Goal: Information Seeking & Learning: Learn about a topic

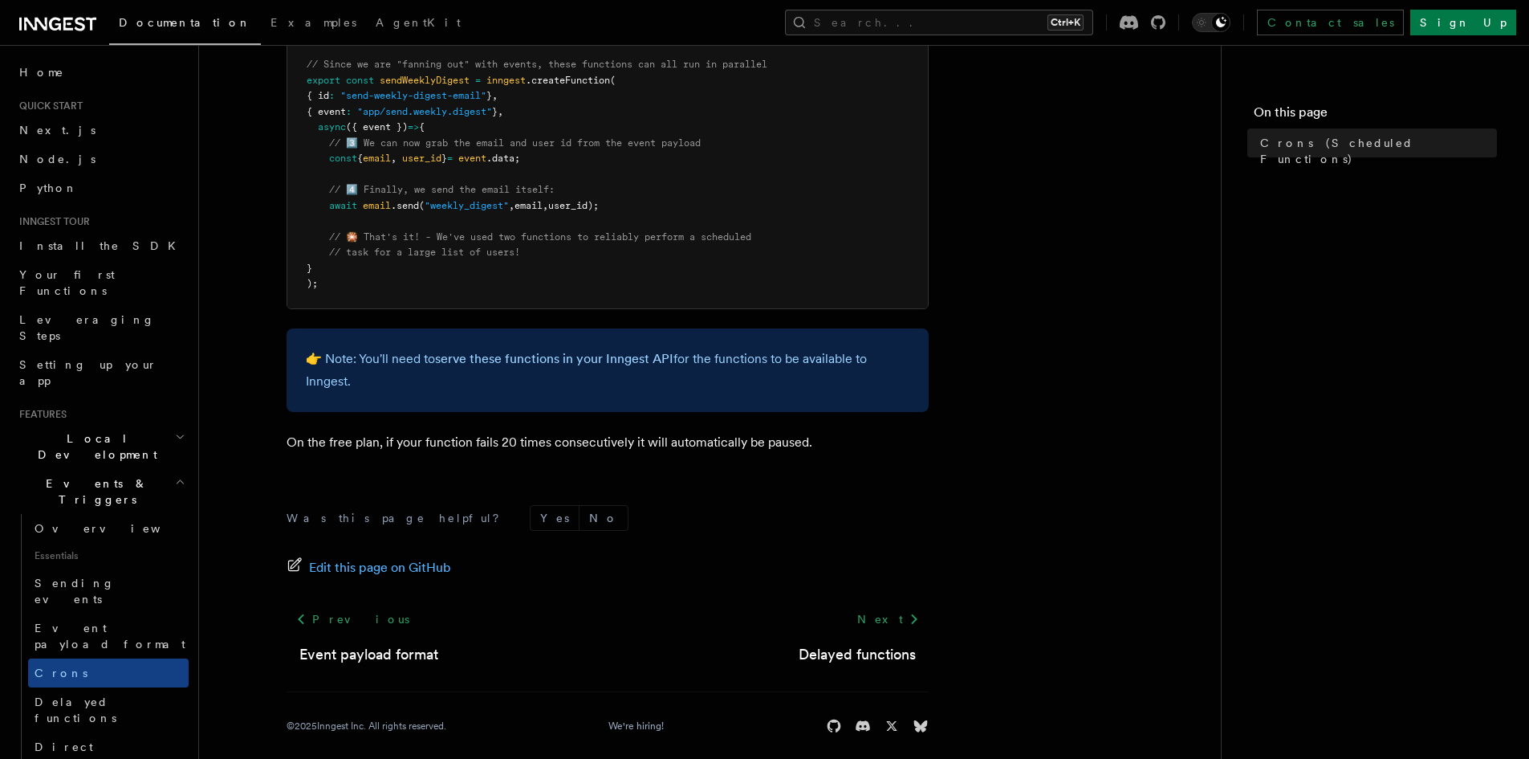
scroll to position [1003, 0]
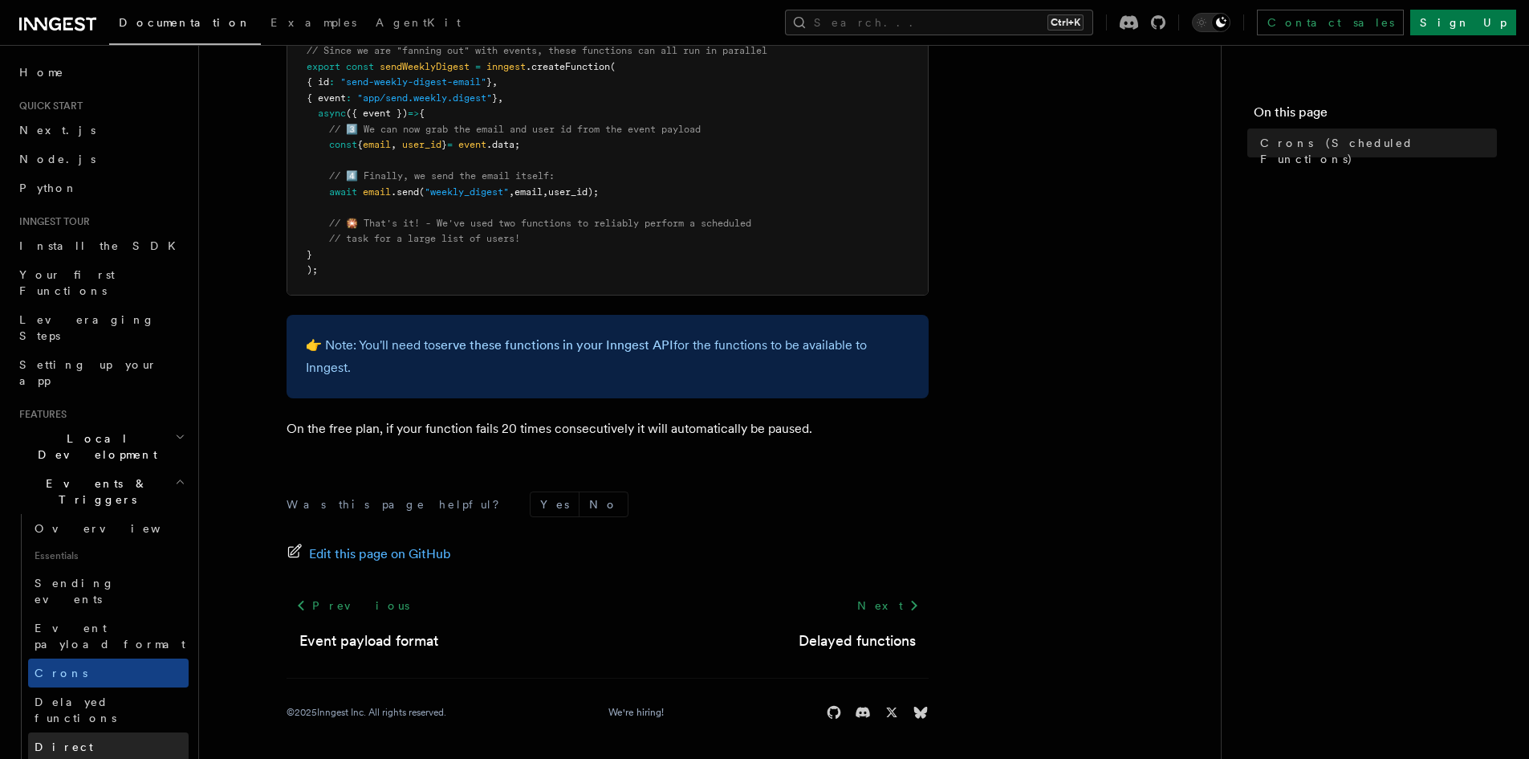
click at [120, 740] on span "Direct invocation" at bounding box center [101, 754] width 132 height 29
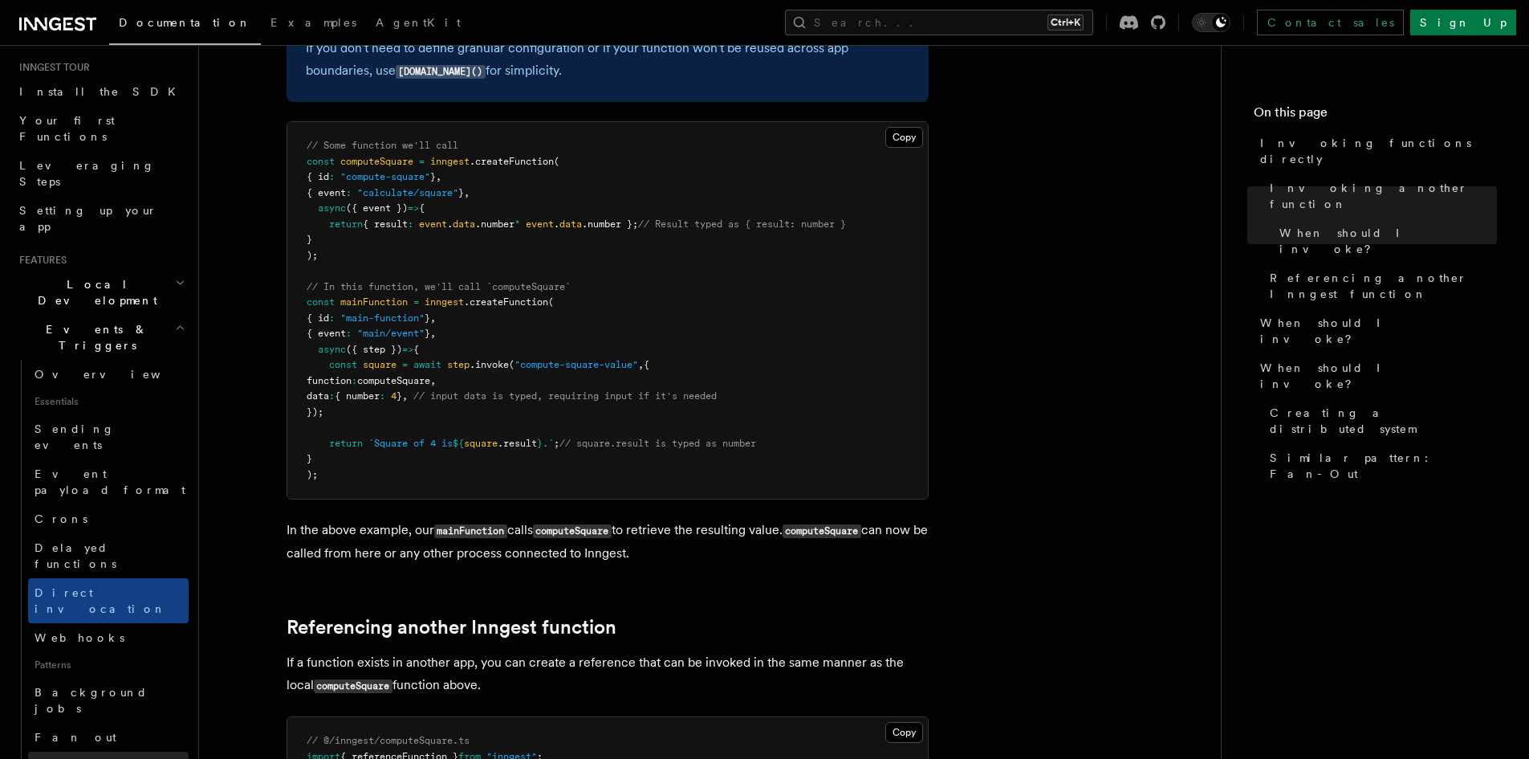
scroll to position [161, 0]
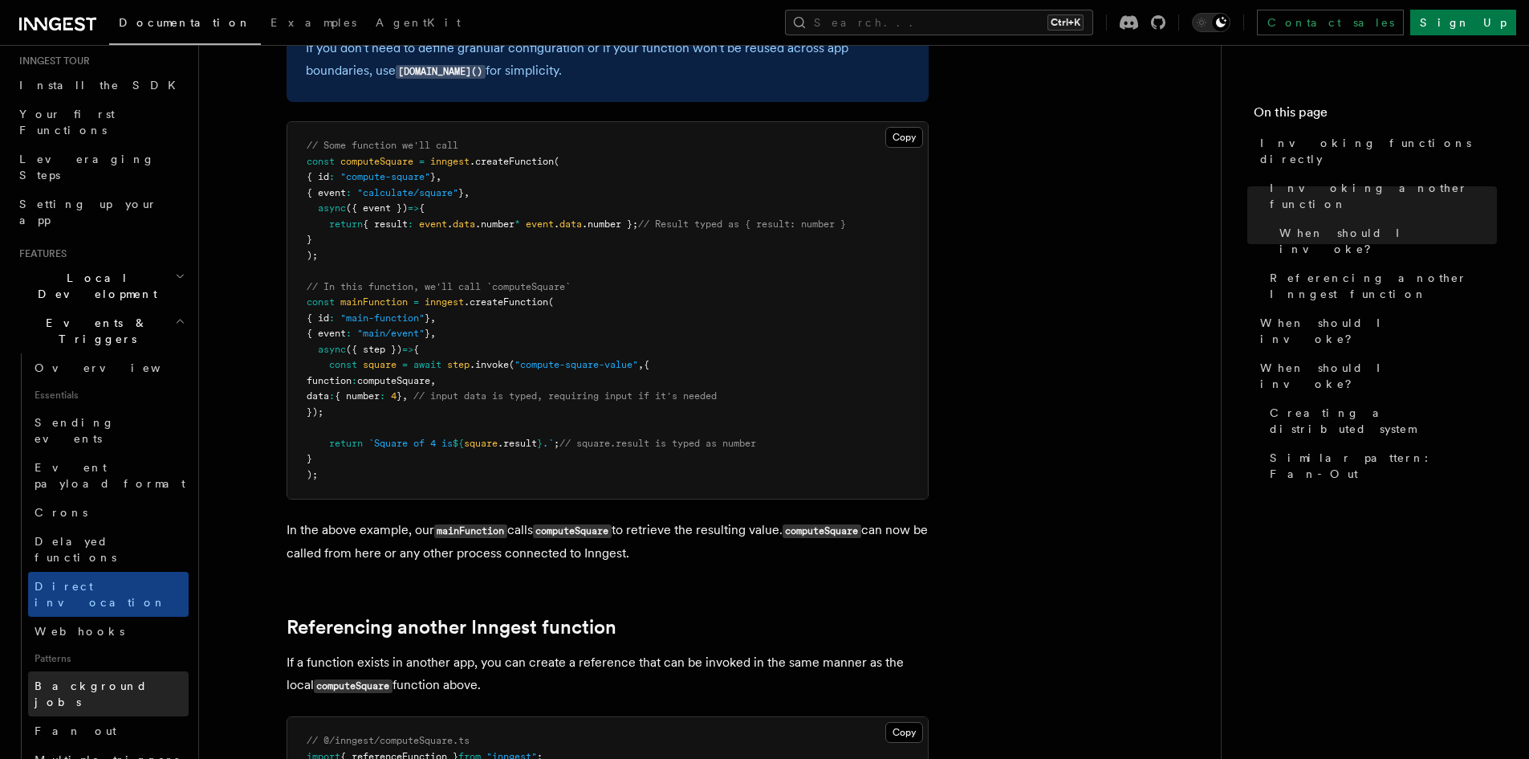
click at [113, 679] on span "Background jobs" at bounding box center [91, 693] width 113 height 29
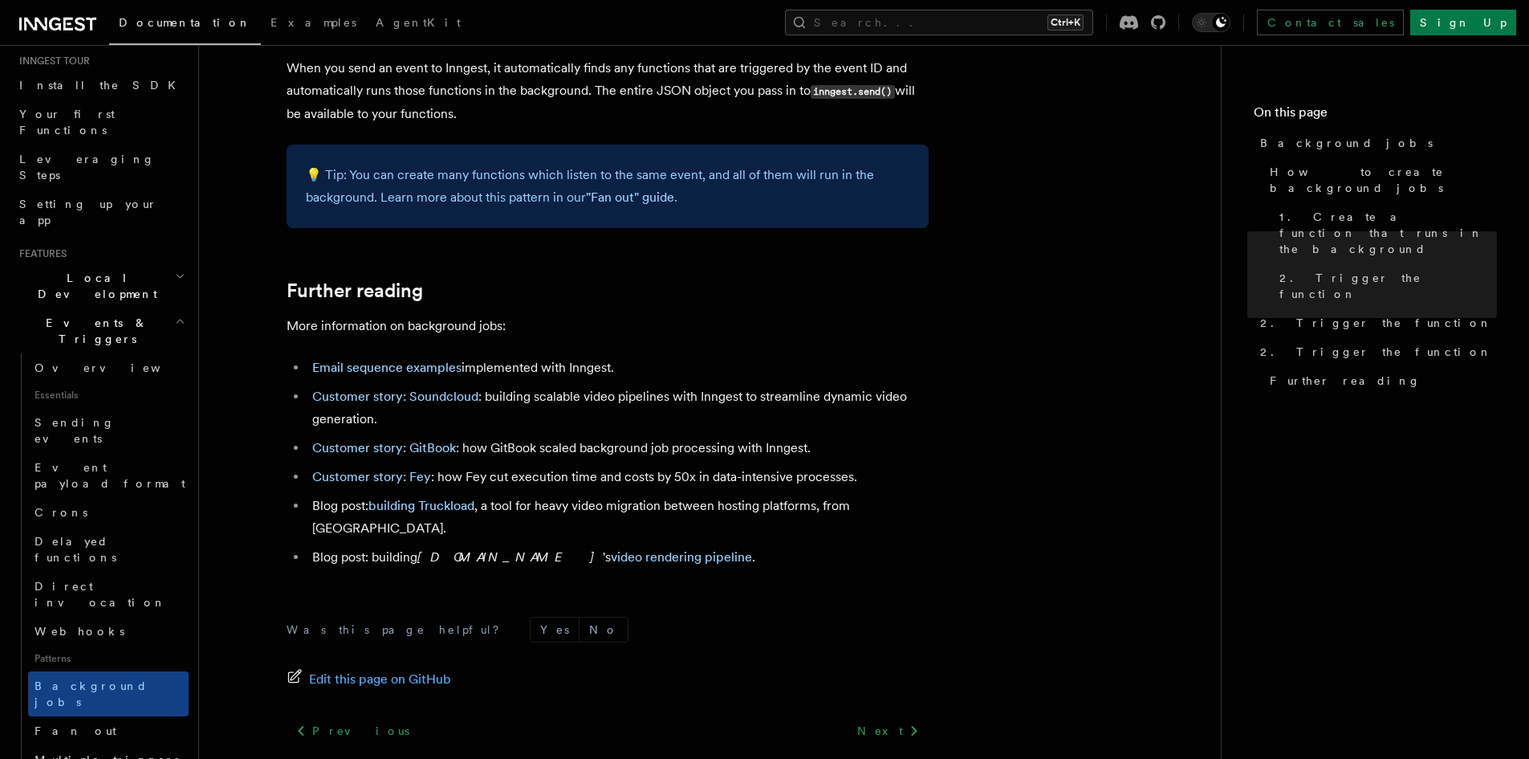
scroll to position [1416, 0]
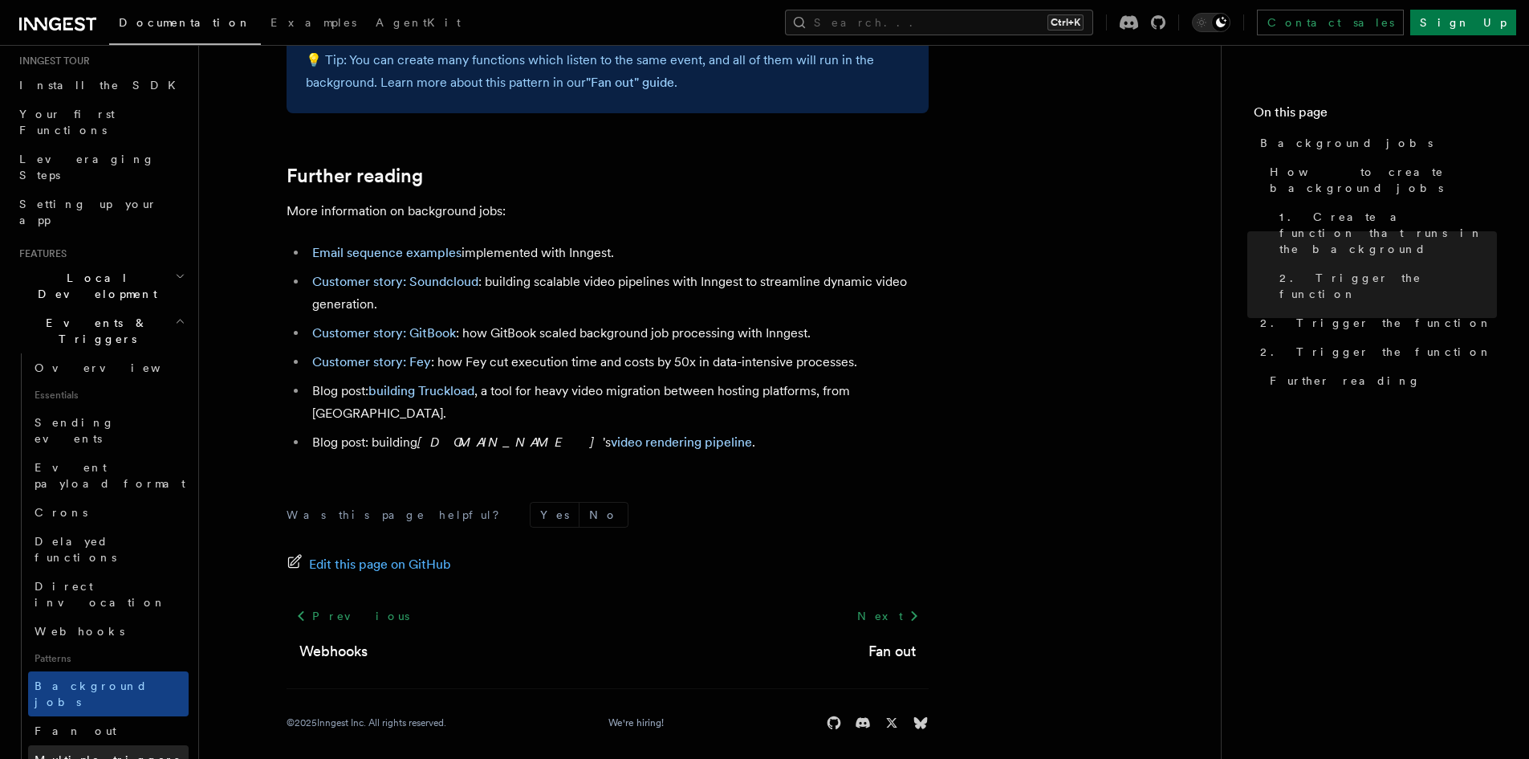
click at [71, 753] on span "Multiple triggers & wildcards" at bounding box center [111, 767] width 152 height 29
